Goal: Find specific page/section: Find specific page/section

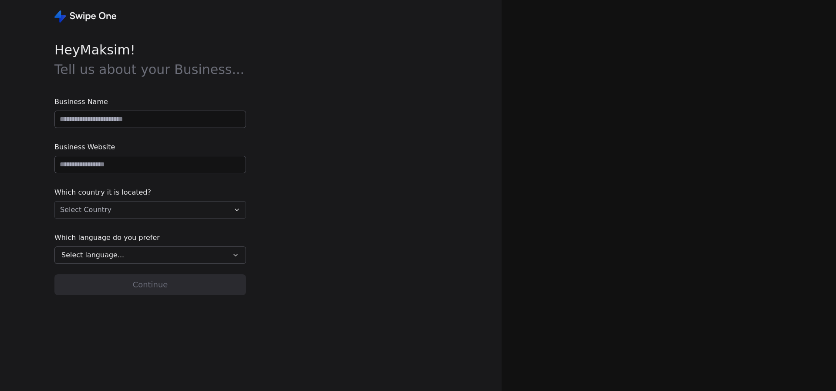
type input "**********"
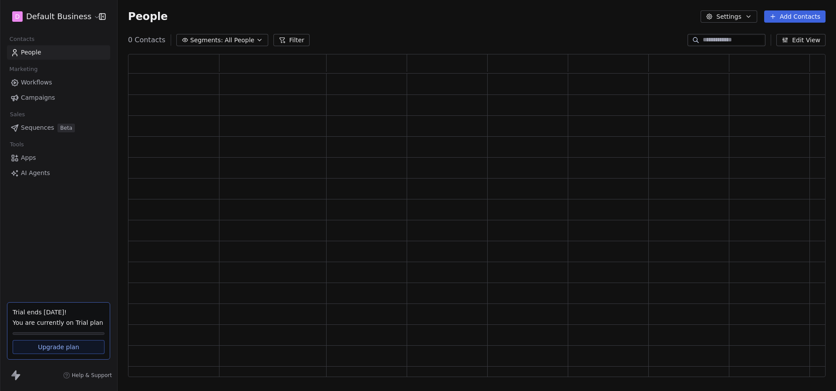
scroll to position [323, 698]
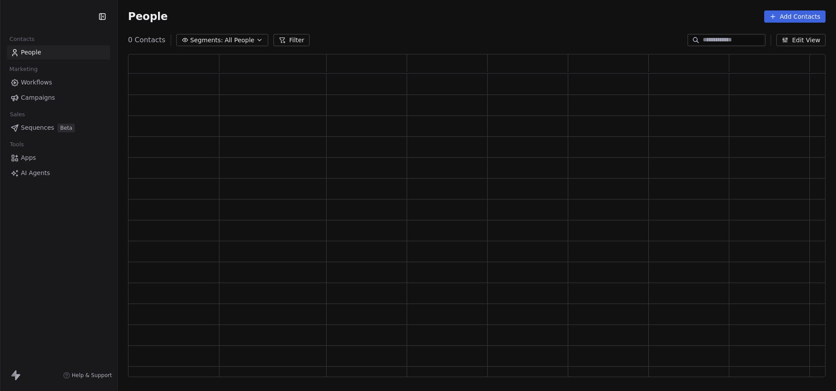
scroll to position [323, 698]
